Goal: Transaction & Acquisition: Purchase product/service

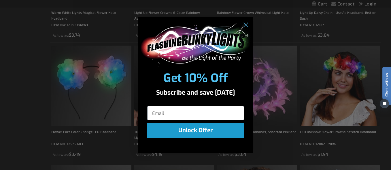
drag, startPoint x: 762, startPoint y: 51, endPoint x: 758, endPoint y: 72, distance: 21.4
click at [247, 24] on circle "Close dialog" at bounding box center [246, 25] width 10 height 10
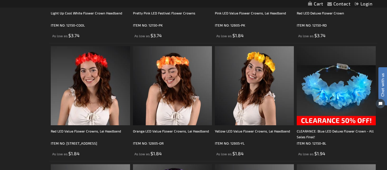
scroll to position [553, 0]
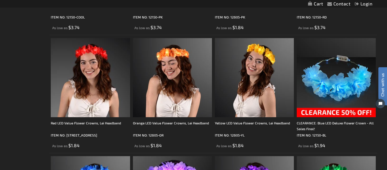
drag, startPoint x: 388, startPoint y: 36, endPoint x: 15, endPoint y: 40, distance: 372.6
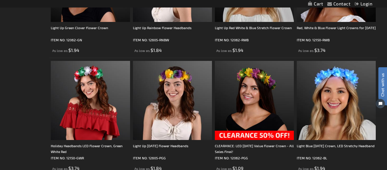
scroll to position [881, 0]
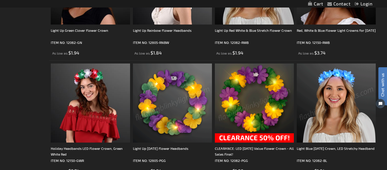
click at [192, 99] on img at bounding box center [172, 102] width 79 height 79
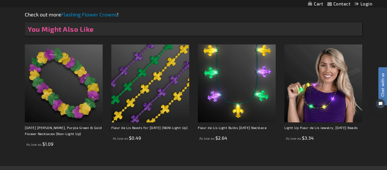
scroll to position [368, 0]
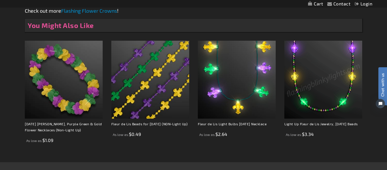
drag, startPoint x: 389, startPoint y: 26, endPoint x: 357, endPoint y: 113, distance: 93.2
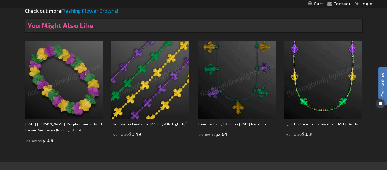
click at [80, 87] on img at bounding box center [64, 80] width 78 height 78
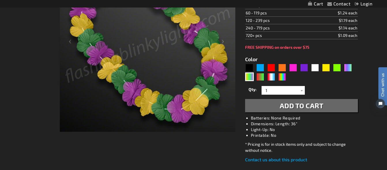
scroll to position [129, 0]
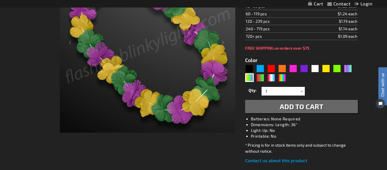
drag, startPoint x: 757, startPoint y: 69, endPoint x: 385, endPoint y: 65, distance: 372.3
click at [301, 64] on div "Purple" at bounding box center [304, 68] width 9 height 9
type input "5640"
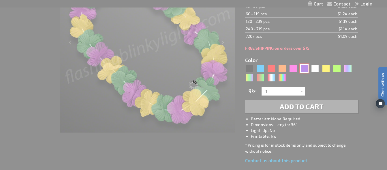
type input "12159-PR"
type input "Customize - Purple Flower Lei Necklace (Non-Light Up) - ITEM NO: 12159-PR"
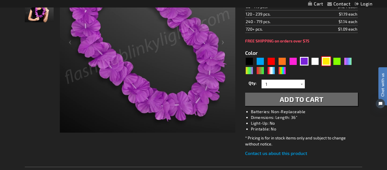
click at [325, 63] on div "Yellow" at bounding box center [326, 61] width 9 height 9
type input "5647"
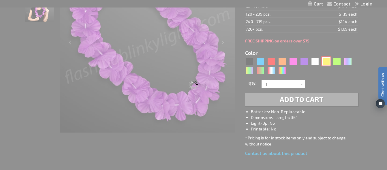
type input "12159-YL"
type input "Customize - Yellow Flower Lei Necklace (Non-Light Up) - ITEM NO: 12159-YL"
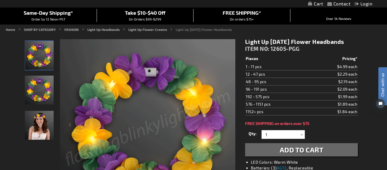
scroll to position [46, 0]
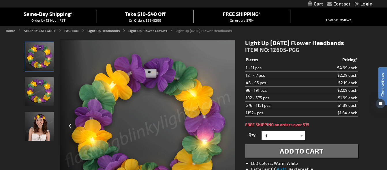
click at [71, 126] on div "Previous" at bounding box center [71, 127] width 23 height 177
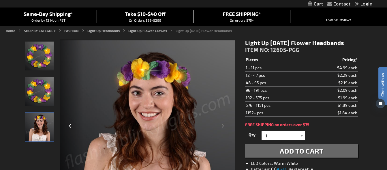
click at [71, 124] on div "Previous" at bounding box center [71, 127] width 23 height 177
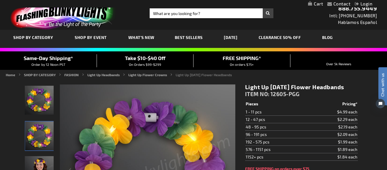
scroll to position [0, 0]
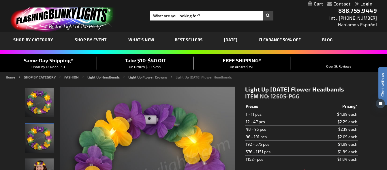
click at [184, 40] on span "Best Sellers" at bounding box center [189, 39] width 28 height 5
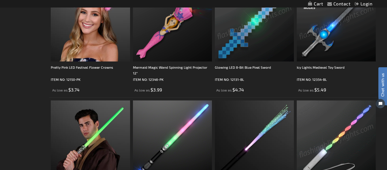
drag, startPoint x: 390, startPoint y: 11, endPoint x: 353, endPoint y: 87, distance: 84.7
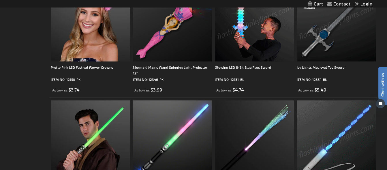
click at [353, 87] on html "The store will not work correctly when cookies are disabled. Contact Compare Pr…" at bounding box center [193, 44] width 387 height 2117
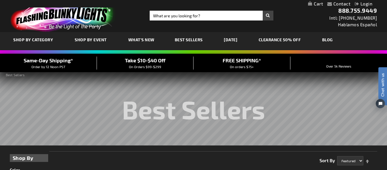
click at [293, 39] on link "CLEARANCE 50% OFF" at bounding box center [279, 39] width 51 height 19
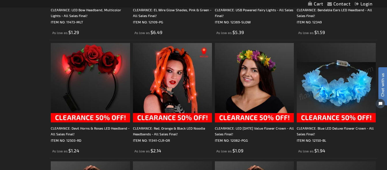
scroll to position [673, 0]
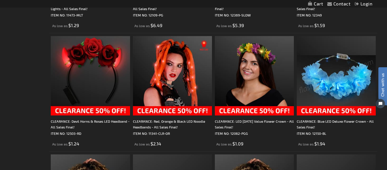
drag, startPoint x: 388, startPoint y: 10, endPoint x: 366, endPoint y: 66, distance: 59.8
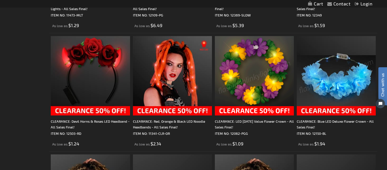
click at [264, 59] on img at bounding box center [254, 75] width 79 height 79
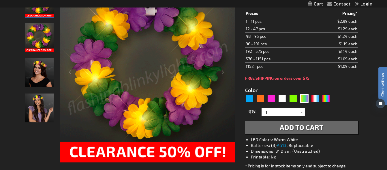
scroll to position [101, 0]
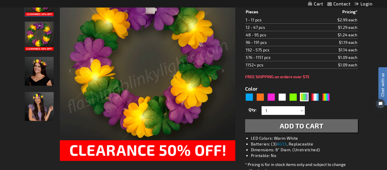
drag, startPoint x: 387, startPoint y: 19, endPoint x: 364, endPoint y: 41, distance: 31.0
click at [326, 97] on div "Multicolor" at bounding box center [326, 96] width 9 height 9
type input "5659"
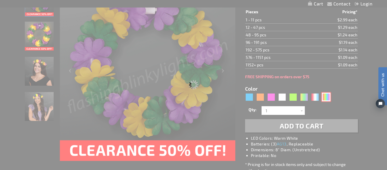
type input "12062-RNBW"
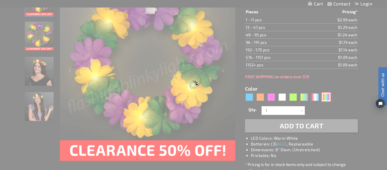
type input "Customize - LED Rainbow Flower Crowns, Stretch Headband - ITEM NO: 12062-RNBW"
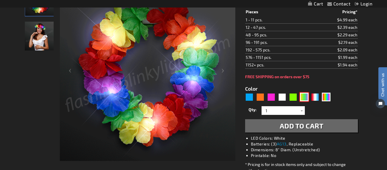
click at [305, 98] on div "PGG" at bounding box center [304, 96] width 9 height 9
type input "5638"
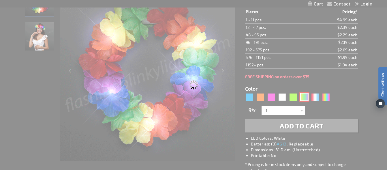
type input "12062-PGG"
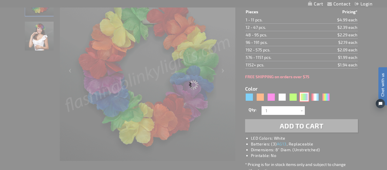
type input "Customize - CLEARANCE: LED [DATE] Value Flower Crown - All Sales Final! - ITEM …"
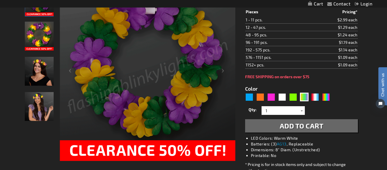
click at [302, 112] on div at bounding box center [302, 110] width 6 height 9
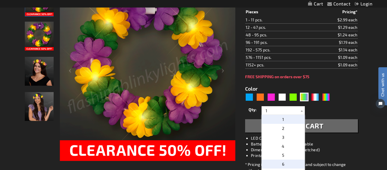
click at [282, 164] on span "6" at bounding box center [283, 163] width 2 height 5
type input "6"
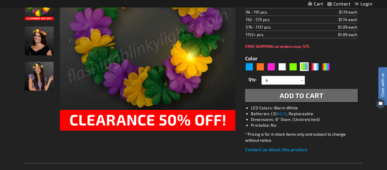
scroll to position [134, 0]
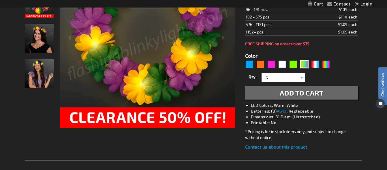
click at [320, 95] on span "Add to Cart" at bounding box center [301, 92] width 44 height 8
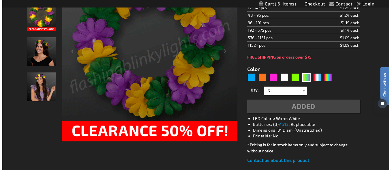
scroll to position [148, 0]
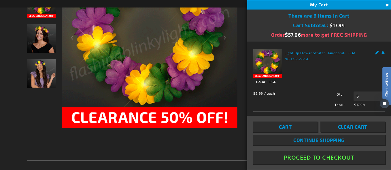
click at [330, 138] on span "Continue Shopping" at bounding box center [318, 140] width 51 height 6
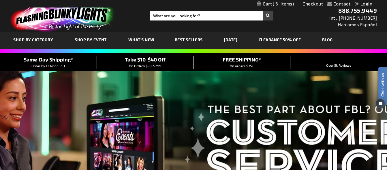
click at [298, 39] on link "CLEARANCE 50% OFF" at bounding box center [279, 39] width 51 height 19
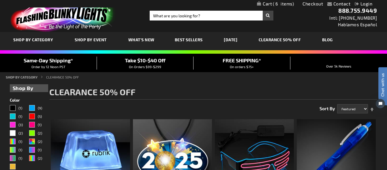
drag, startPoint x: 389, startPoint y: 12, endPoint x: 391, endPoint y: 9, distance: 3.3
click at [292, 39] on link "CLEARANCE 50% OFF" at bounding box center [279, 39] width 51 height 19
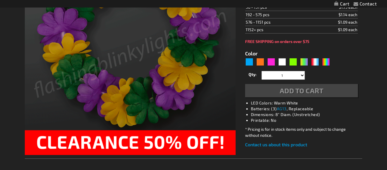
scroll to position [186, 0]
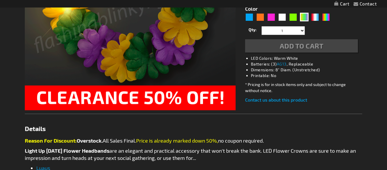
type input "5638"
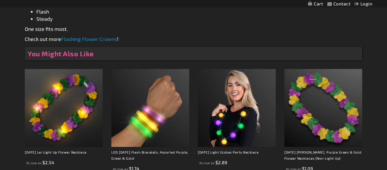
scroll to position [413, 0]
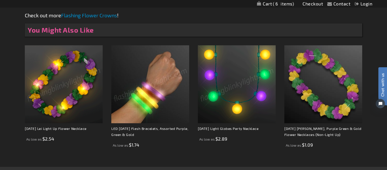
scroll to position [405, 0]
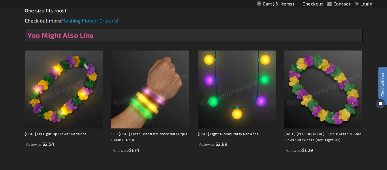
click at [77, 86] on img at bounding box center [64, 89] width 78 height 78
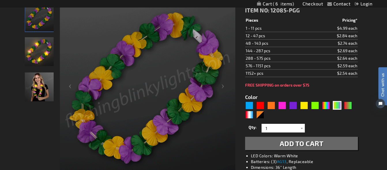
scroll to position [82, 0]
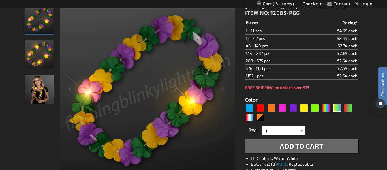
drag, startPoint x: 390, startPoint y: 14, endPoint x: 390, endPoint y: 31, distance: 16.4
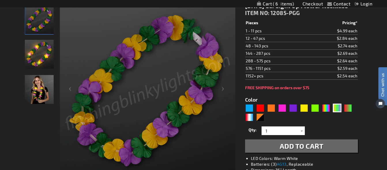
click at [328, 112] on div "MLT" at bounding box center [326, 107] width 9 height 9
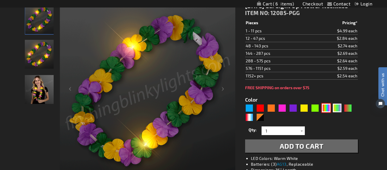
type input "5635"
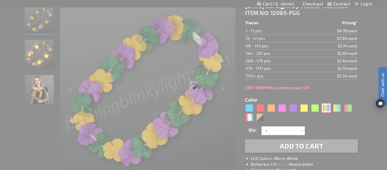
type input "12085-RNBW"
type input "Customize - Rainbow Leis LED Flower Party Necklace - ITEM NO: 12085-RNBW"
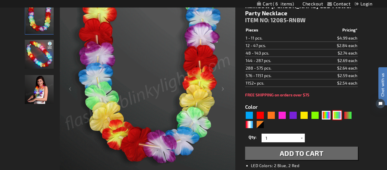
click at [337, 115] on div "PGG" at bounding box center [337, 115] width 9 height 9
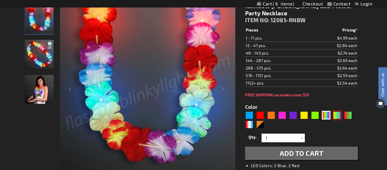
type input "5638"
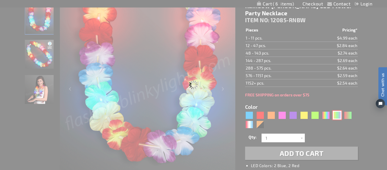
type input "12085-PGG"
type input "Customize - Mardi Gras Lei Light Up Flower Necklace - ITEM NO: 12085-PGG"
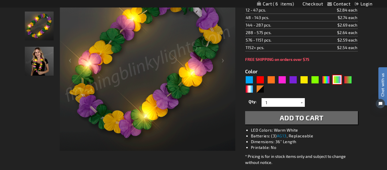
scroll to position [116, 0]
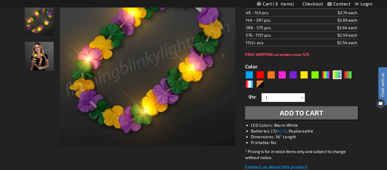
click at [301, 102] on div at bounding box center [302, 97] width 6 height 9
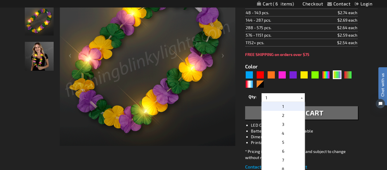
click at [301, 102] on div at bounding box center [302, 97] width 6 height 9
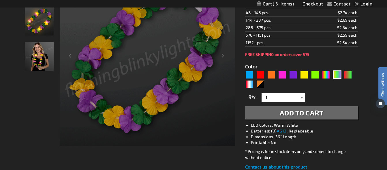
click at [301, 102] on div at bounding box center [302, 97] width 6 height 9
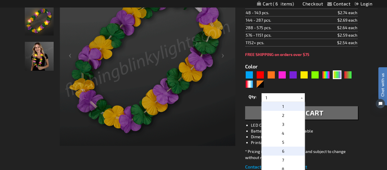
click at [283, 155] on p "6" at bounding box center [282, 150] width 43 height 9
type input "6"
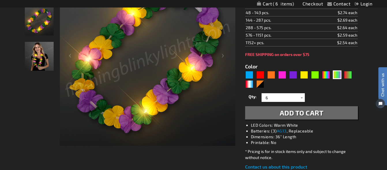
click at [311, 117] on span "Add to Cart" at bounding box center [301, 112] width 44 height 8
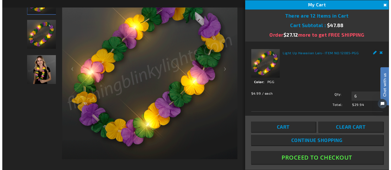
scroll to position [129, 0]
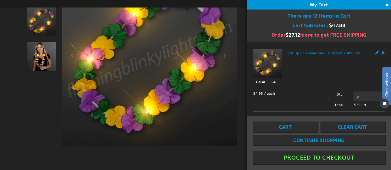
drag, startPoint x: 388, startPoint y: 56, endPoint x: 389, endPoint y: 52, distance: 4.4
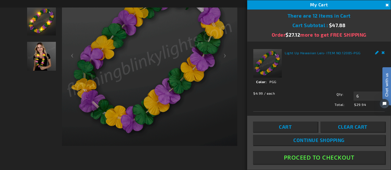
click at [389, 52] on html "Chat with us" at bounding box center [382, 84] width 17 height 101
drag, startPoint x: 388, startPoint y: 55, endPoint x: 388, endPoint y: 51, distance: 3.8
click at [388, 51] on html "Chat with us" at bounding box center [382, 84] width 17 height 101
drag, startPoint x: 390, startPoint y: 54, endPoint x: 390, endPoint y: 48, distance: 6.9
click at [390, 48] on html "Chat with us" at bounding box center [382, 84] width 17 height 101
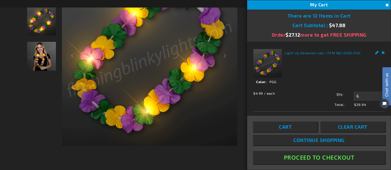
click at [375, 52] on link "Edit" at bounding box center [377, 52] width 4 height 6
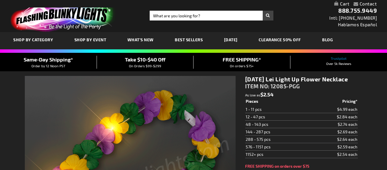
type input "5638"
select select
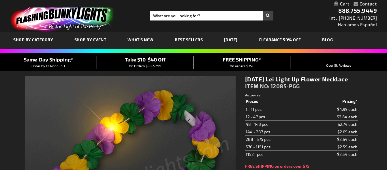
select select
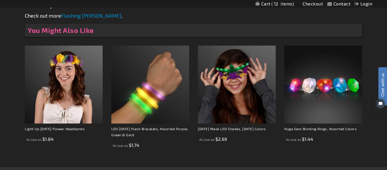
scroll to position [294, 0]
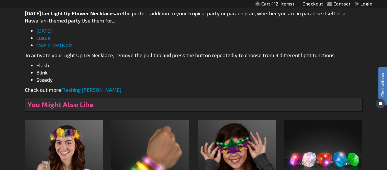
drag, startPoint x: 388, startPoint y: 22, endPoint x: 388, endPoint y: 90, distance: 67.4
click at [387, 90] on html "The store will not work correctly when cookies are disabled. Contact Compare Pr…" at bounding box center [193, 40] width 387 height 681
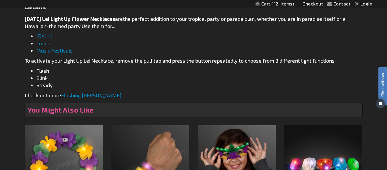
click at [87, 149] on img at bounding box center [64, 164] width 78 height 78
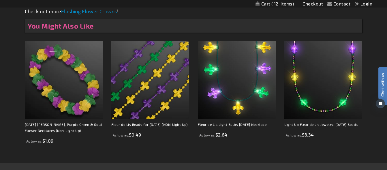
scroll to position [366, 0]
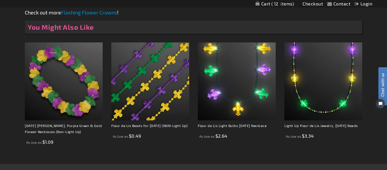
drag, startPoint x: 389, startPoint y: 17, endPoint x: 391, endPoint y: 92, distance: 75.5
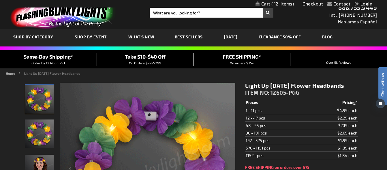
scroll to position [0, 0]
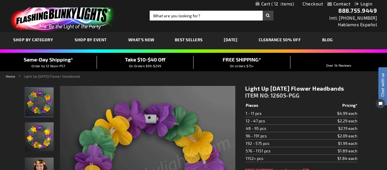
click at [275, 3] on span "12" at bounding box center [282, 3] width 23 height 5
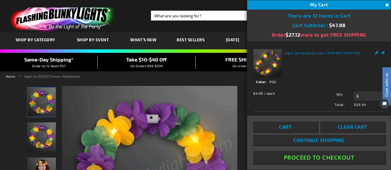
click at [379, 53] on html "Chat with us" at bounding box center [382, 84] width 17 height 101
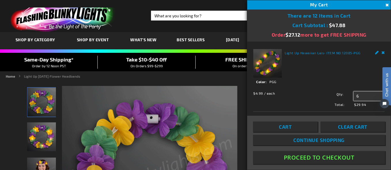
click at [361, 99] on input "6" at bounding box center [369, 95] width 31 height 9
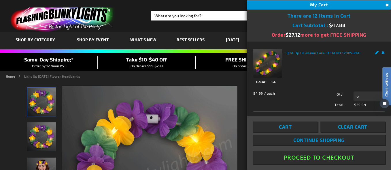
click at [378, 52] on html "Chat with us" at bounding box center [382, 84] width 17 height 101
drag, startPoint x: 388, startPoint y: 56, endPoint x: 388, endPoint y: 77, distance: 20.7
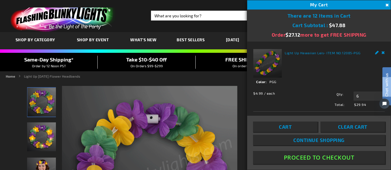
click at [388, 77] on html "Chat with us" at bounding box center [382, 84] width 17 height 101
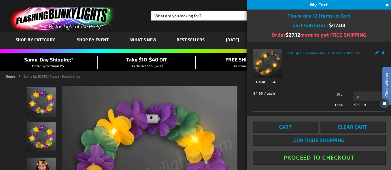
drag, startPoint x: 388, startPoint y: 113, endPoint x: 388, endPoint y: 120, distance: 6.3
click at [388, 120] on html "Chat with us" at bounding box center [382, 84] width 17 height 101
drag, startPoint x: 386, startPoint y: 53, endPoint x: 389, endPoint y: 45, distance: 8.4
click at [389, 45] on html "Chat with us" at bounding box center [382, 84] width 17 height 101
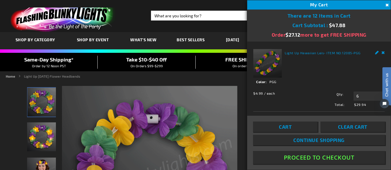
click at [351, 127] on span "Clear Cart" at bounding box center [352, 127] width 29 height 6
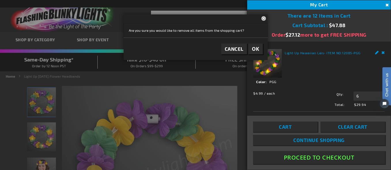
click at [360, 127] on span "Clear Cart" at bounding box center [352, 127] width 29 height 6
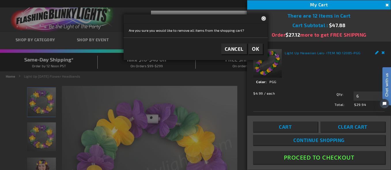
click at [255, 48] on span "OK" at bounding box center [255, 49] width 7 height 7
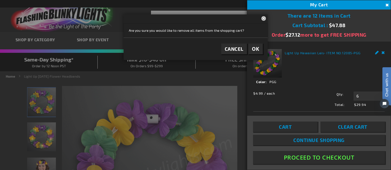
click at [255, 49] on span "OK" at bounding box center [255, 49] width 7 height 7
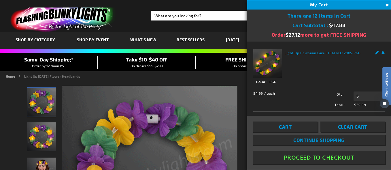
click at [353, 125] on span "Clear Cart" at bounding box center [352, 127] width 29 height 6
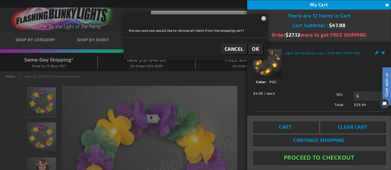
click at [256, 48] on span "OK" at bounding box center [255, 49] width 7 height 7
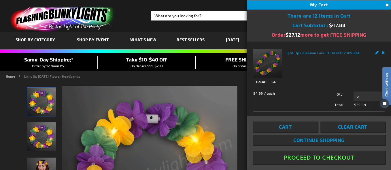
click at [387, 4] on button "Close" at bounding box center [386, 5] width 6 height 6
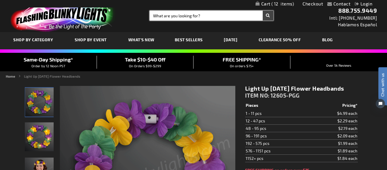
click at [236, 16] on input "Search" at bounding box center [212, 16] width 124 height 10
drag, startPoint x: 214, startPoint y: 16, endPoint x: 196, endPoint y: 16, distance: 17.6
click at [196, 16] on input "Search" at bounding box center [212, 16] width 124 height 10
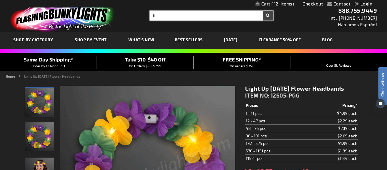
type input "l"
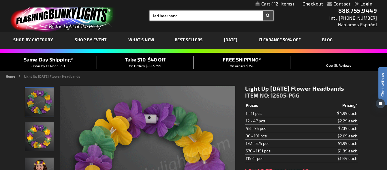
type input "led hearband"
click at [262, 11] on button "Search" at bounding box center [267, 16] width 11 height 10
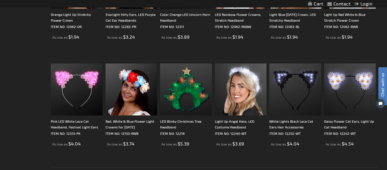
scroll to position [1022, 0]
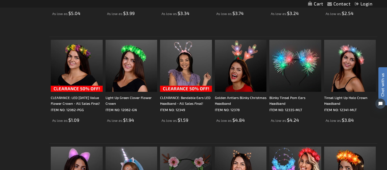
drag, startPoint x: 758, startPoint y: 48, endPoint x: 384, endPoint y: 98, distance: 377.5
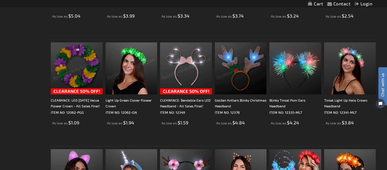
click at [86, 65] on img at bounding box center [77, 68] width 52 height 52
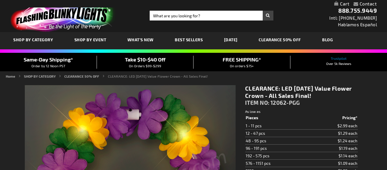
type input "5638"
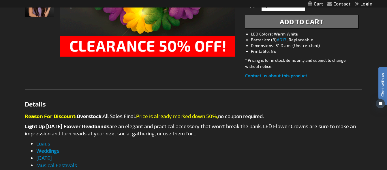
scroll to position [206, 0]
